Goal: Find specific page/section: Find specific page/section

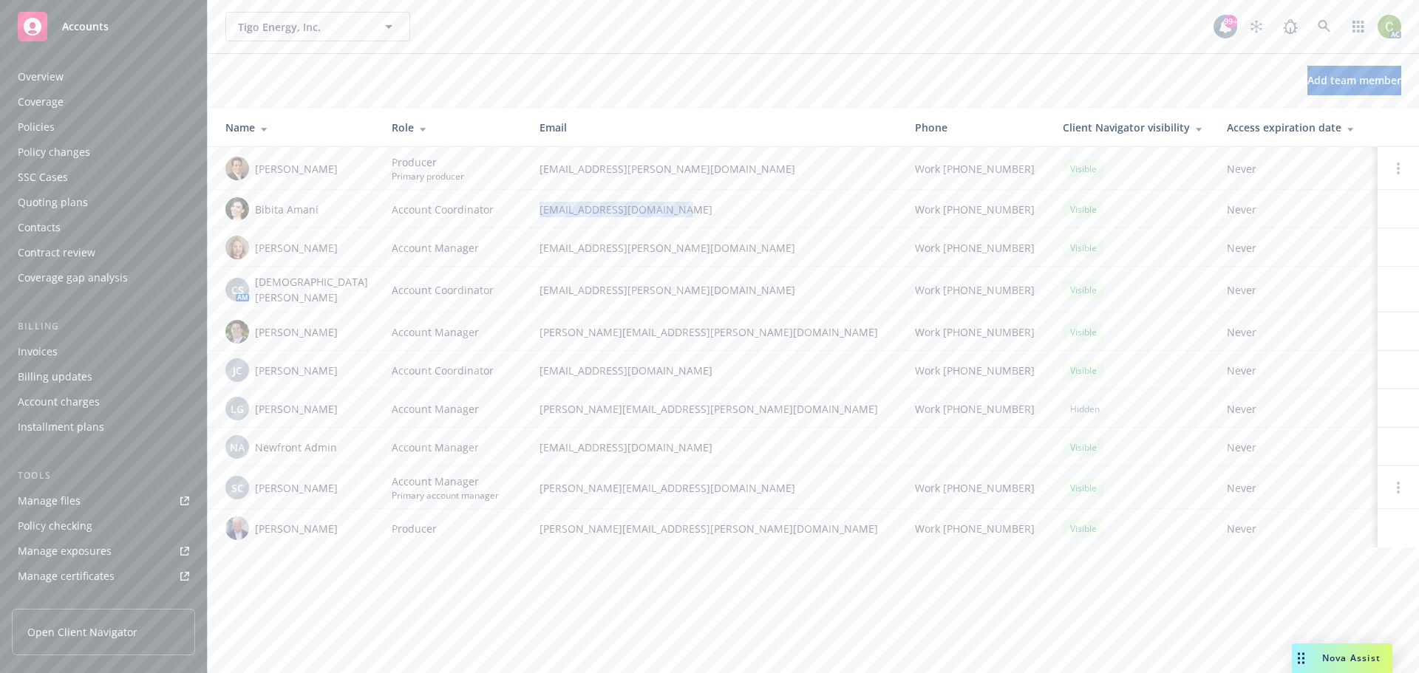
scroll to position [315, 0]
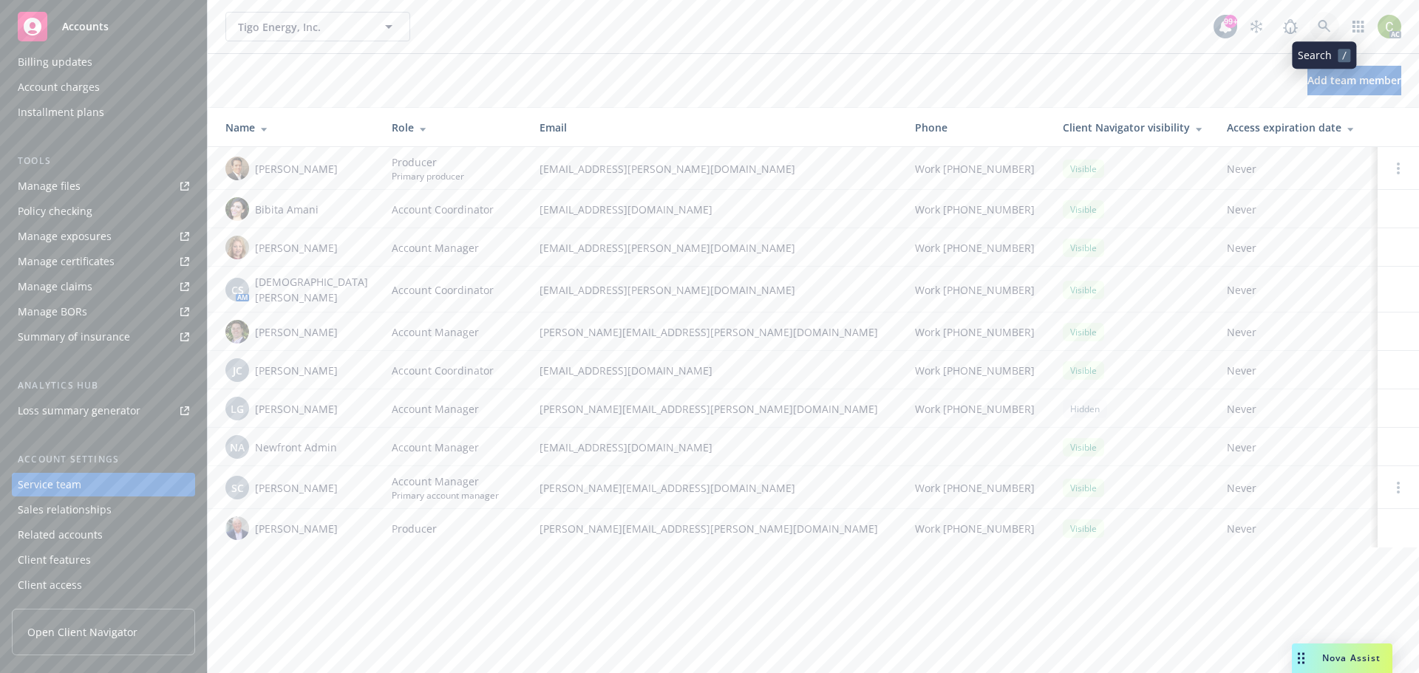
click at [1325, 24] on icon at bounding box center [1324, 26] width 13 height 13
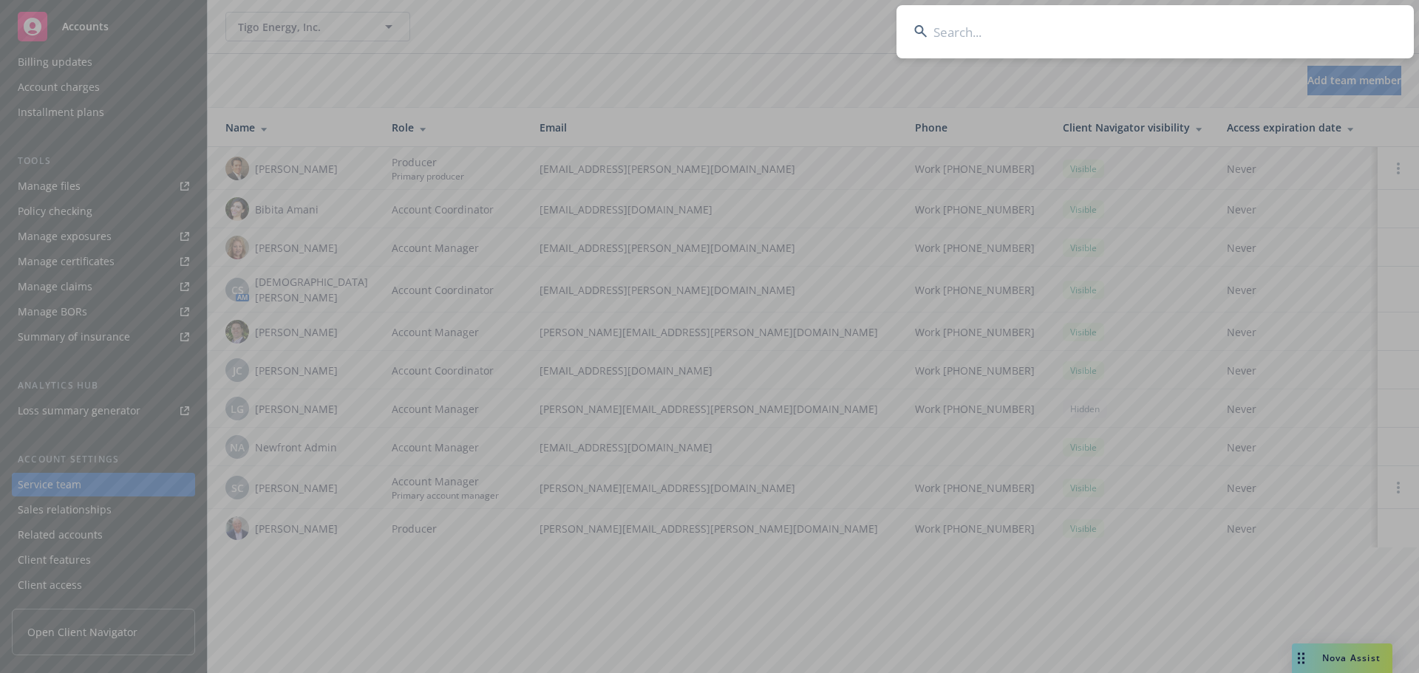
drag, startPoint x: 1019, startPoint y: 38, endPoint x: 983, endPoint y: 27, distance: 38.1
click at [983, 27] on input at bounding box center [1154, 31] width 517 height 53
type input "Corcept Therapeutics, Inc."
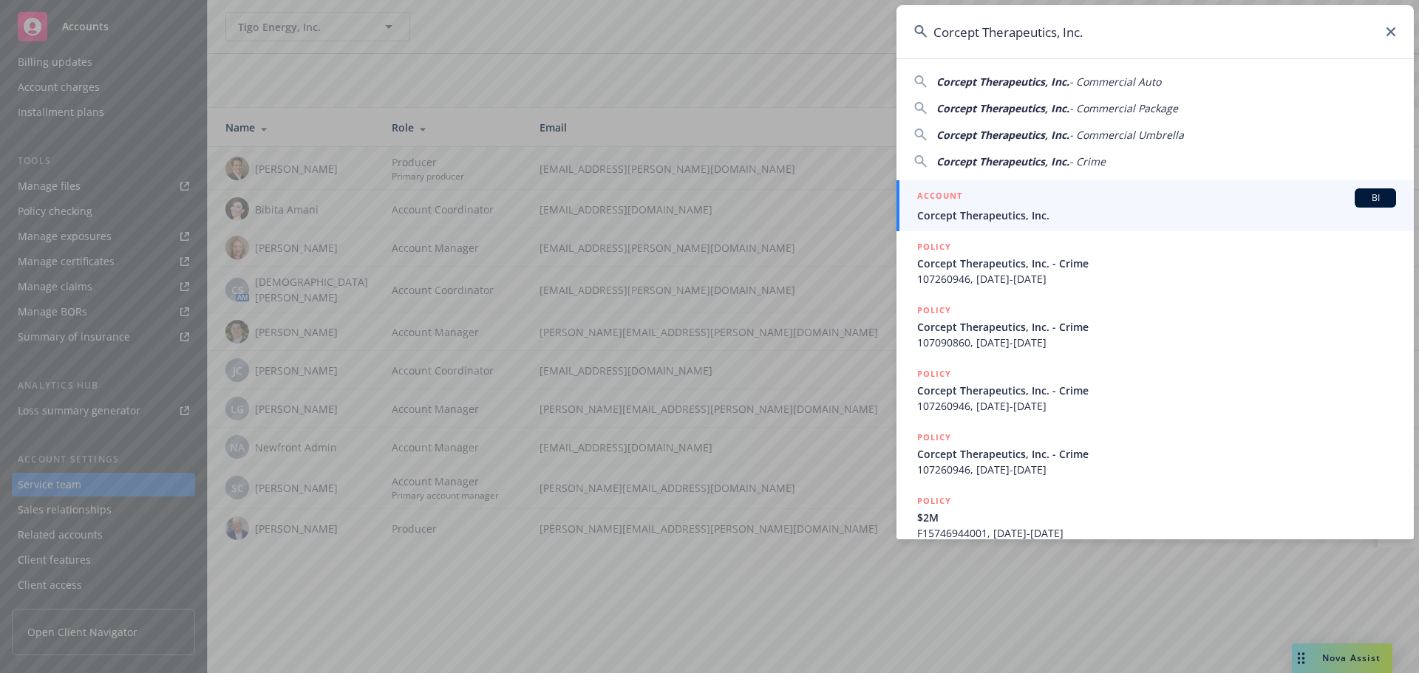
click at [1010, 218] on span "Corcept Therapeutics, Inc." at bounding box center [1156, 216] width 479 height 16
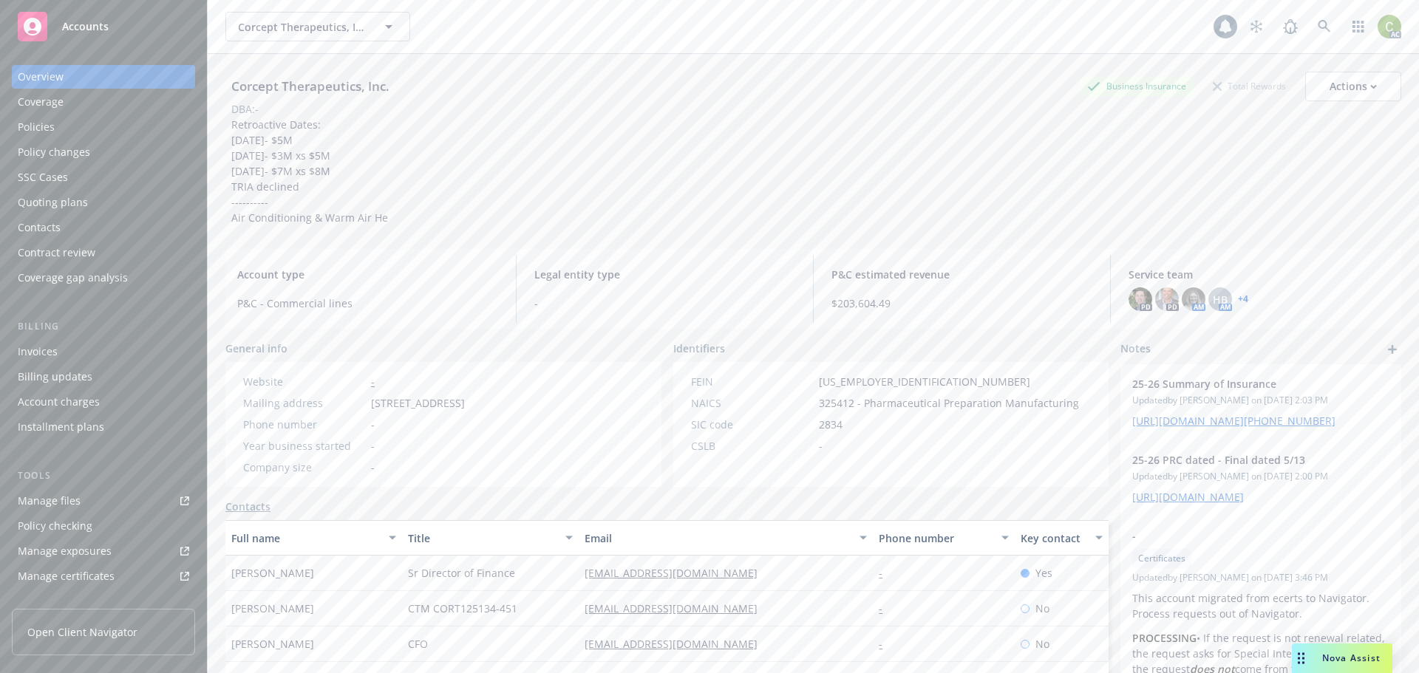
click at [45, 129] on div "Policies" at bounding box center [36, 127] width 37 height 24
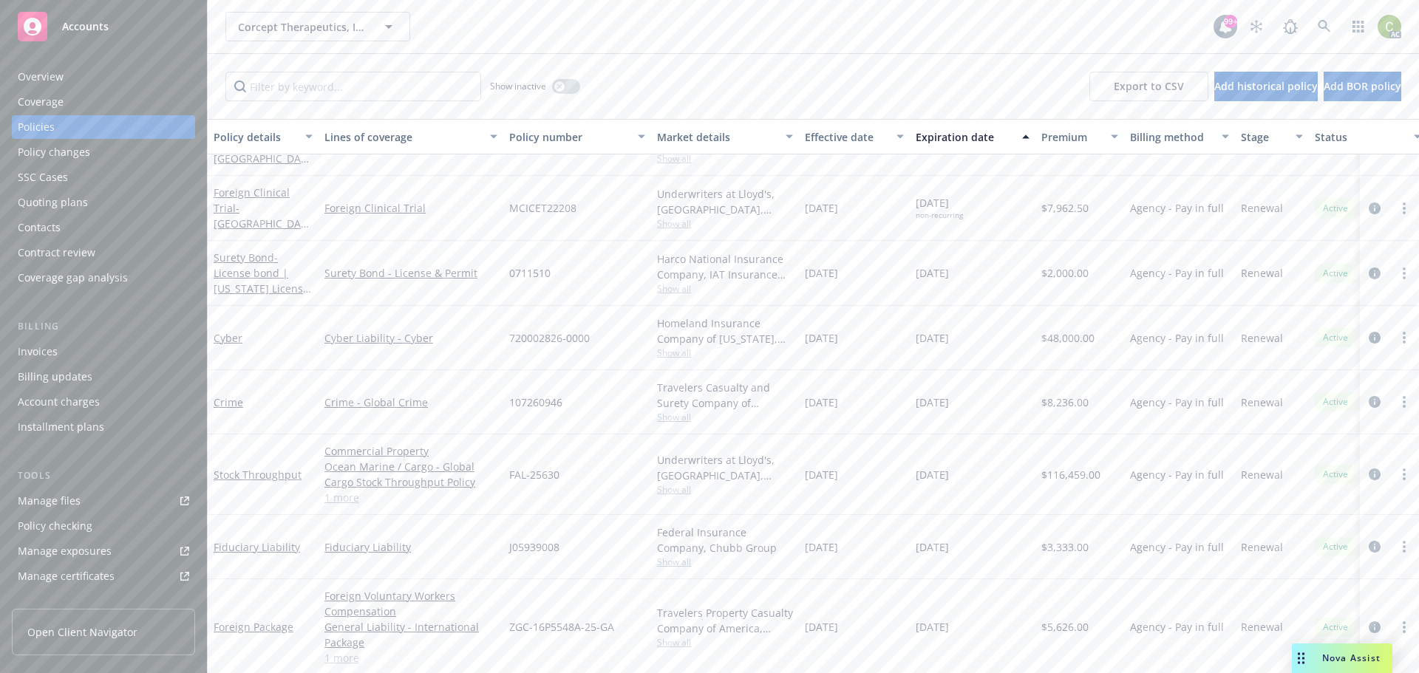
scroll to position [739, 0]
